Goal: Navigation & Orientation: Find specific page/section

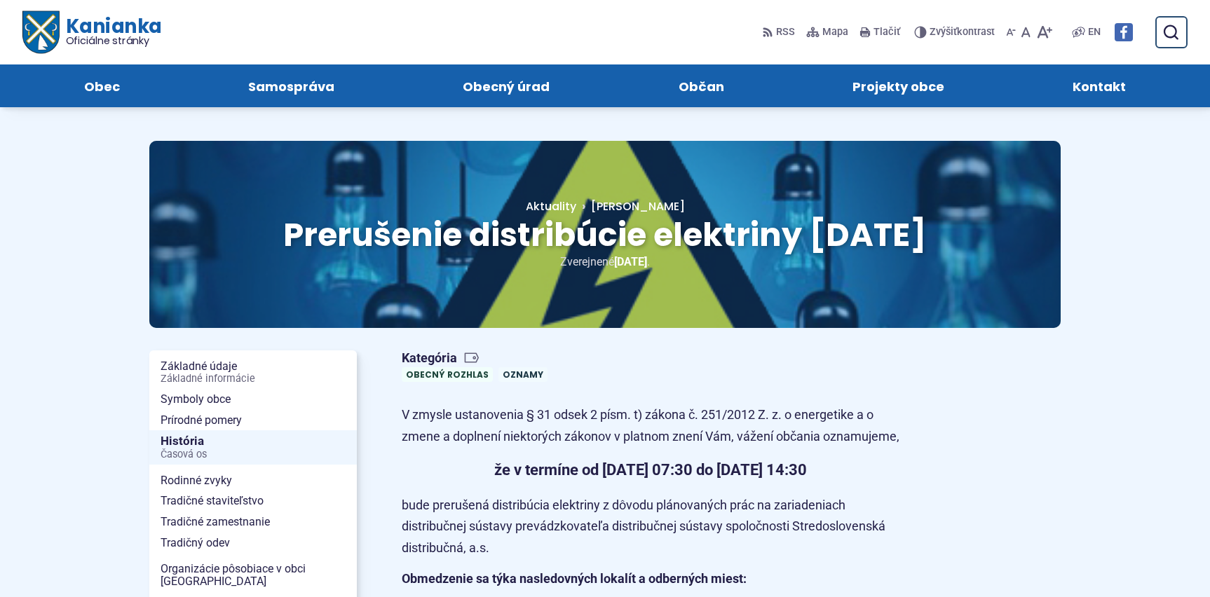
click at [81, 25] on span "Kanianka Oficiálne stránky" at bounding box center [110, 31] width 102 height 29
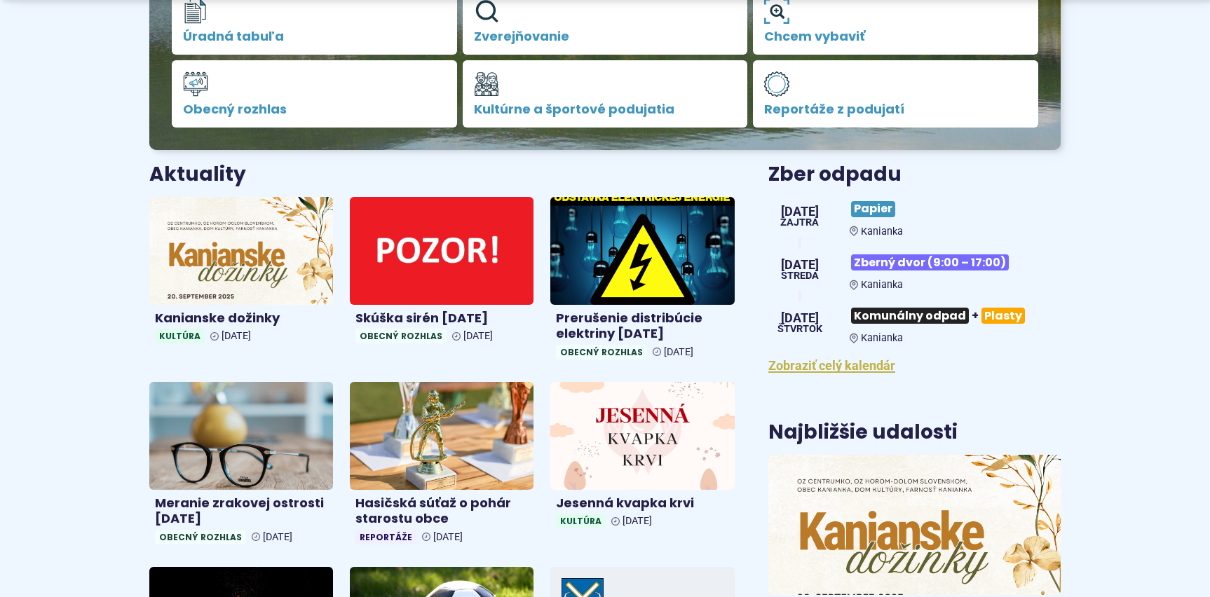
scroll to position [421, 0]
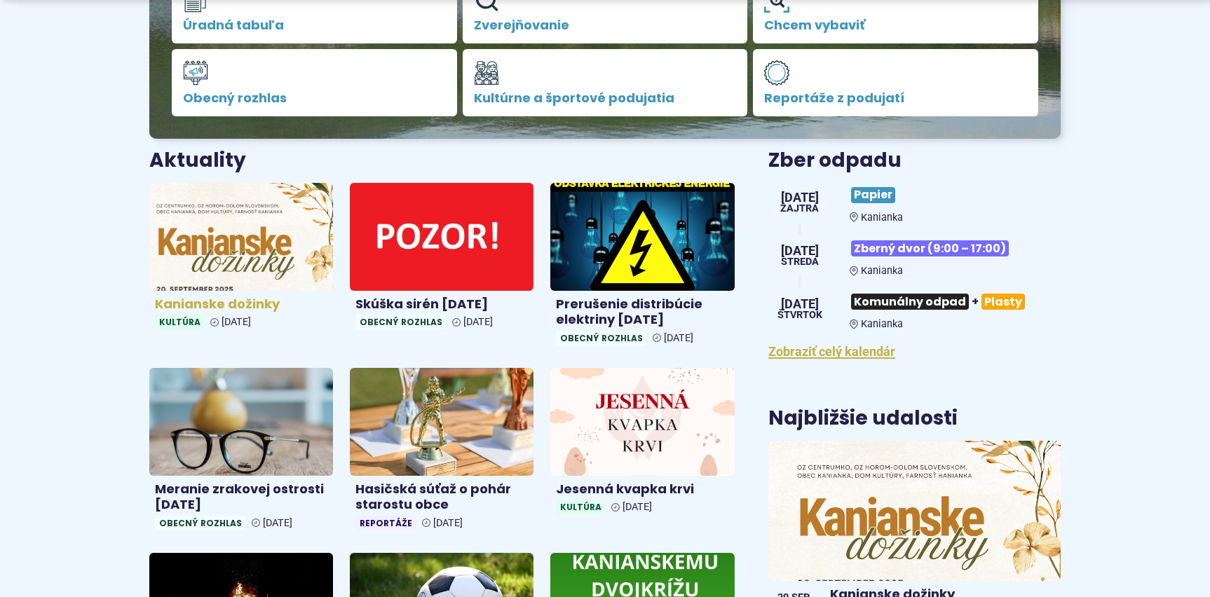
click at [243, 236] on img at bounding box center [241, 237] width 212 height 124
